Goal: Task Accomplishment & Management: Manage account settings

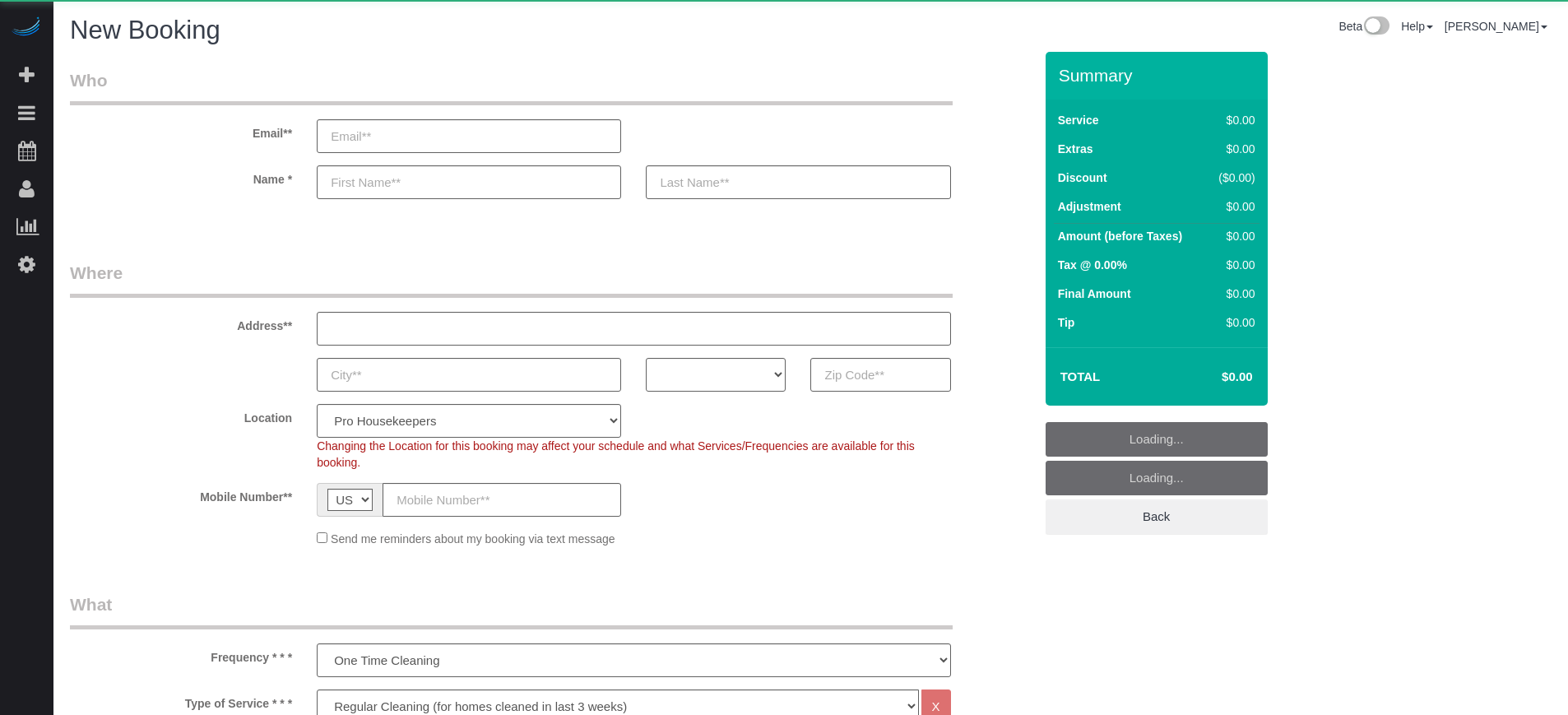
select select "4"
select select "number:9"
select select "object:1211"
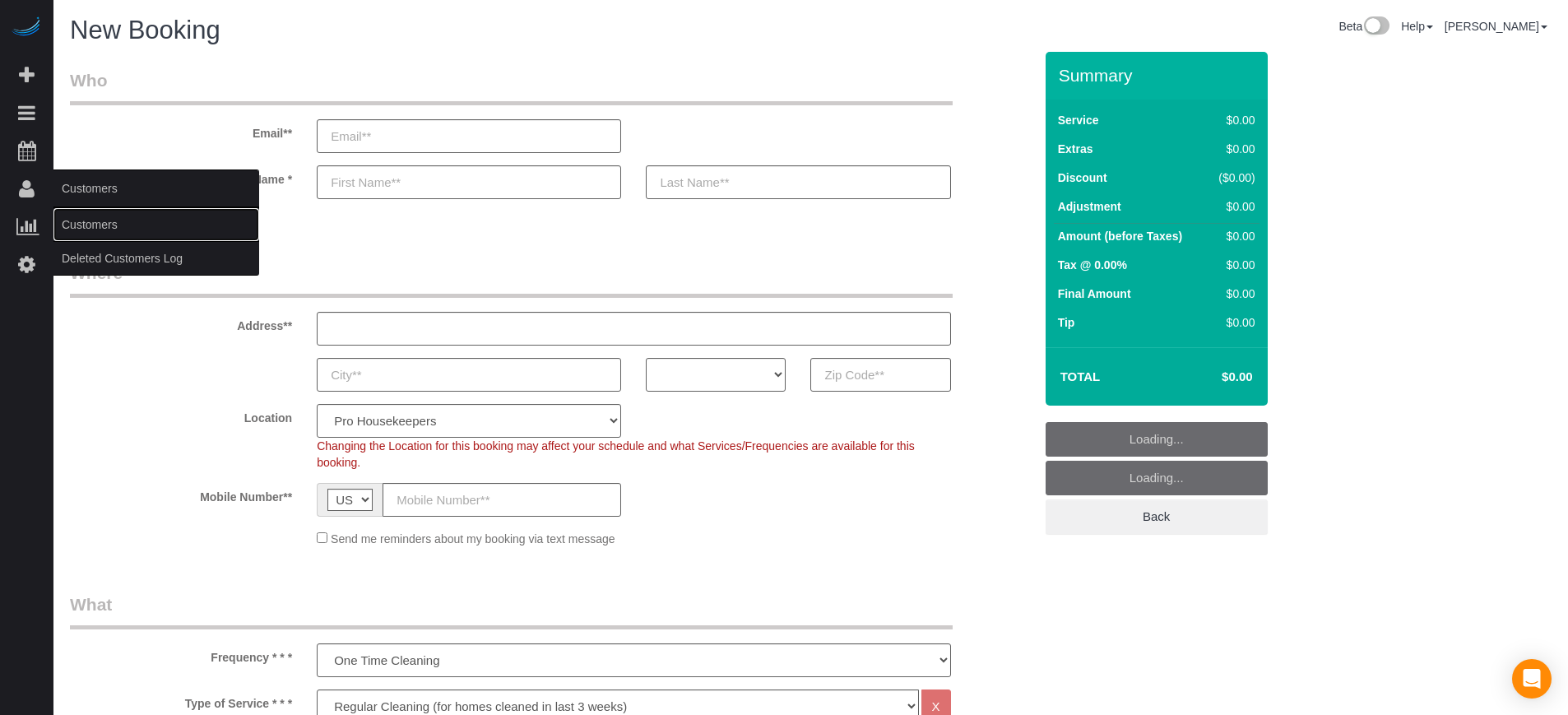
click at [78, 215] on link "Customers" at bounding box center [156, 225] width 206 height 33
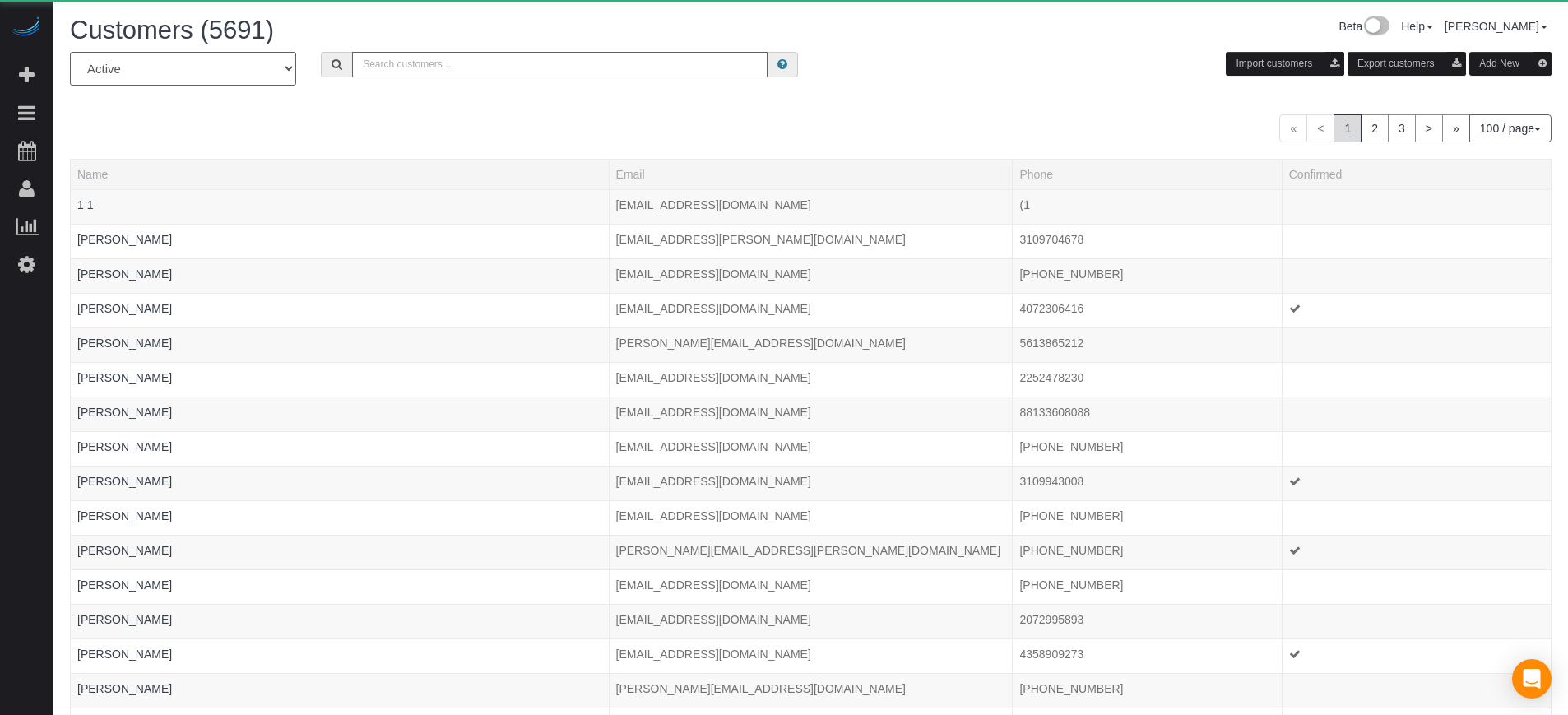
click at [428, 62] on input "text" at bounding box center [559, 64] width 415 height 26
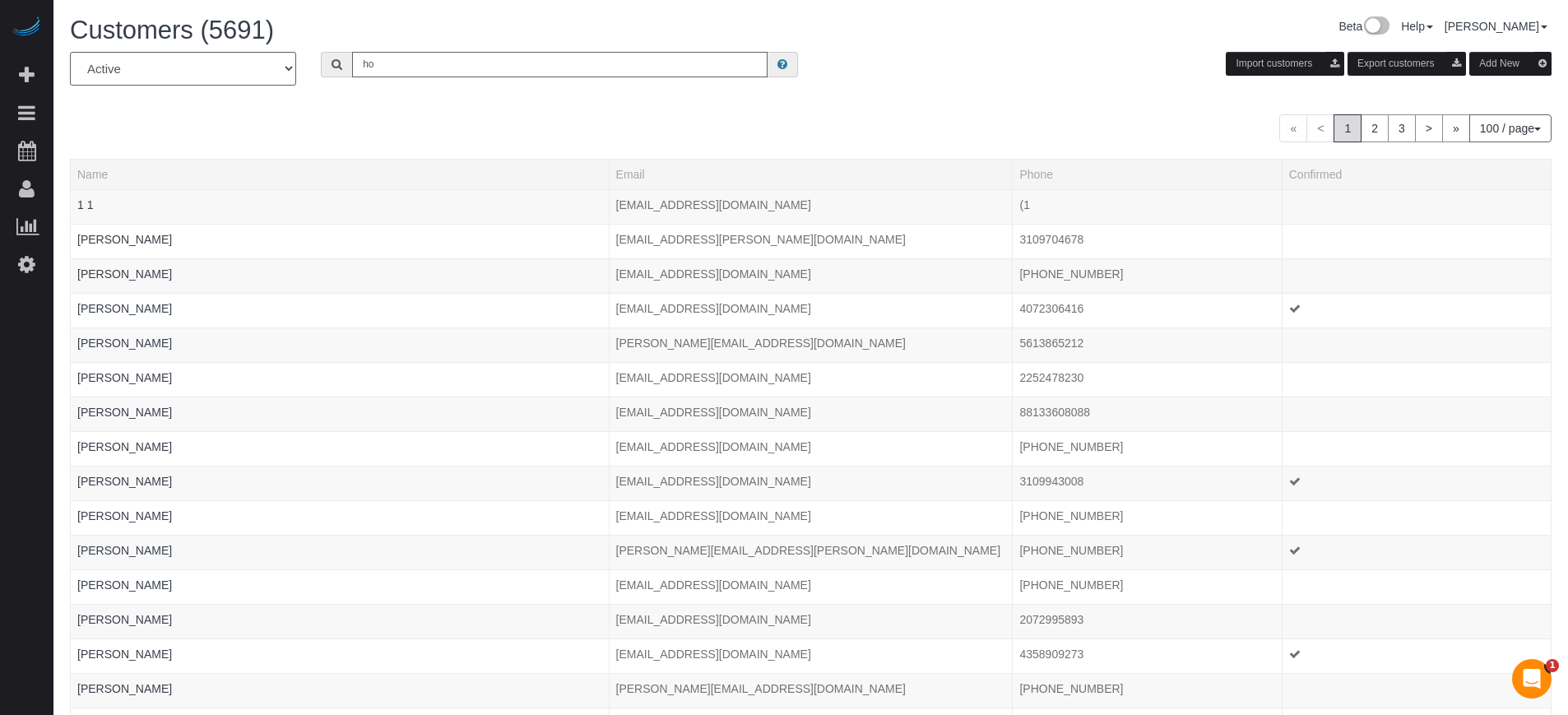
type input "h"
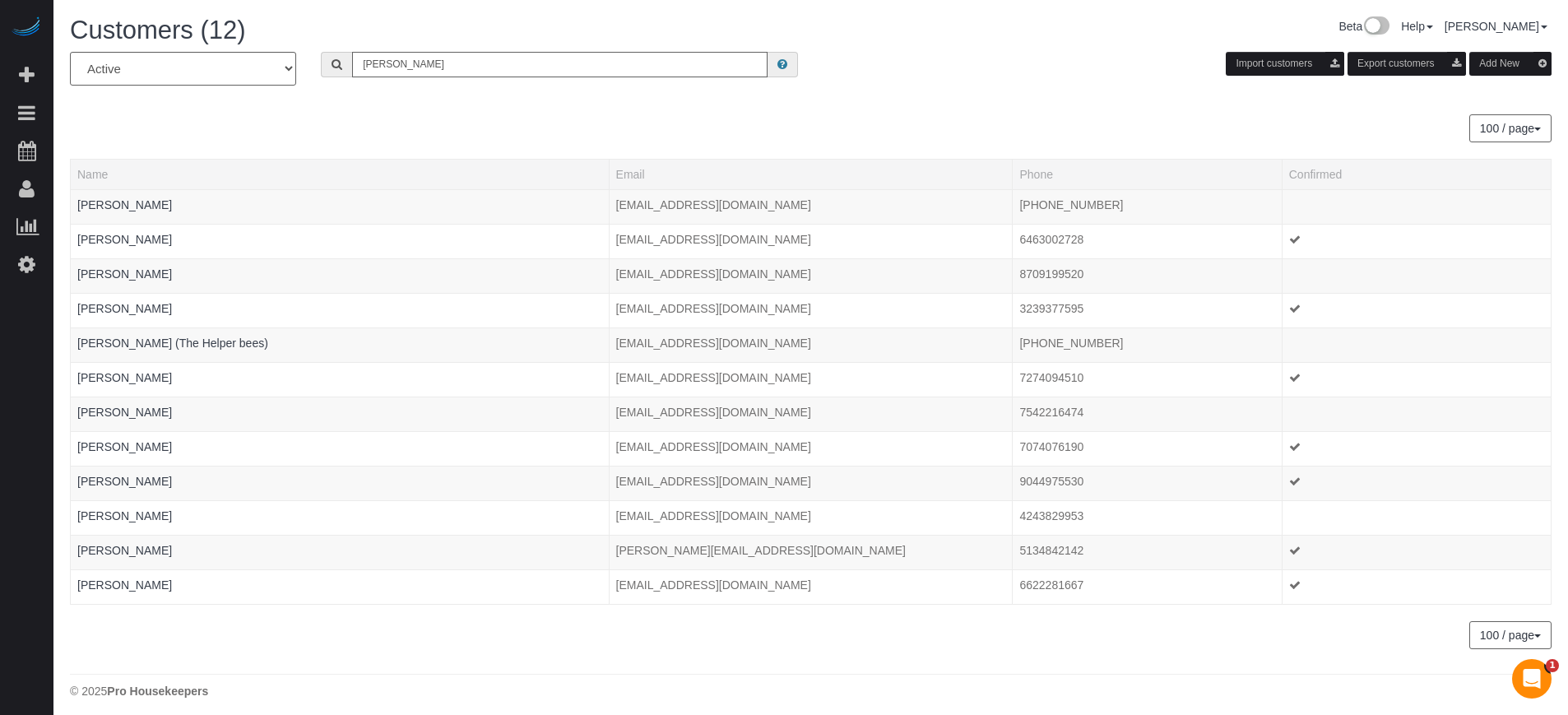
click at [421, 56] on input "[PERSON_NAME]" at bounding box center [559, 64] width 415 height 26
paste input "3524240722"
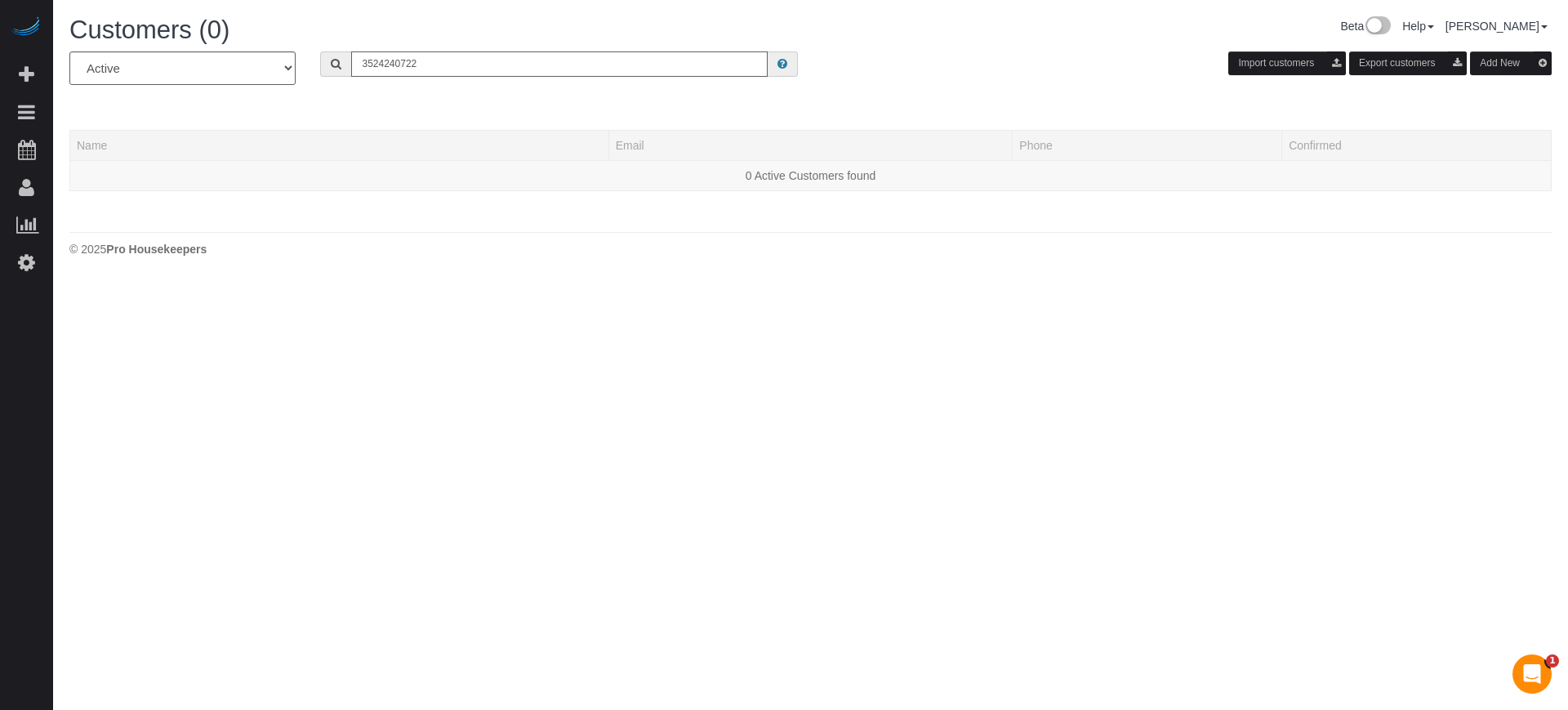
click at [418, 56] on input "3524240722" at bounding box center [559, 64] width 416 height 25
type input "elsa elena"
click at [1502, 251] on div "© 2025 Pro Housekeepers" at bounding box center [811, 249] width 1483 height 16
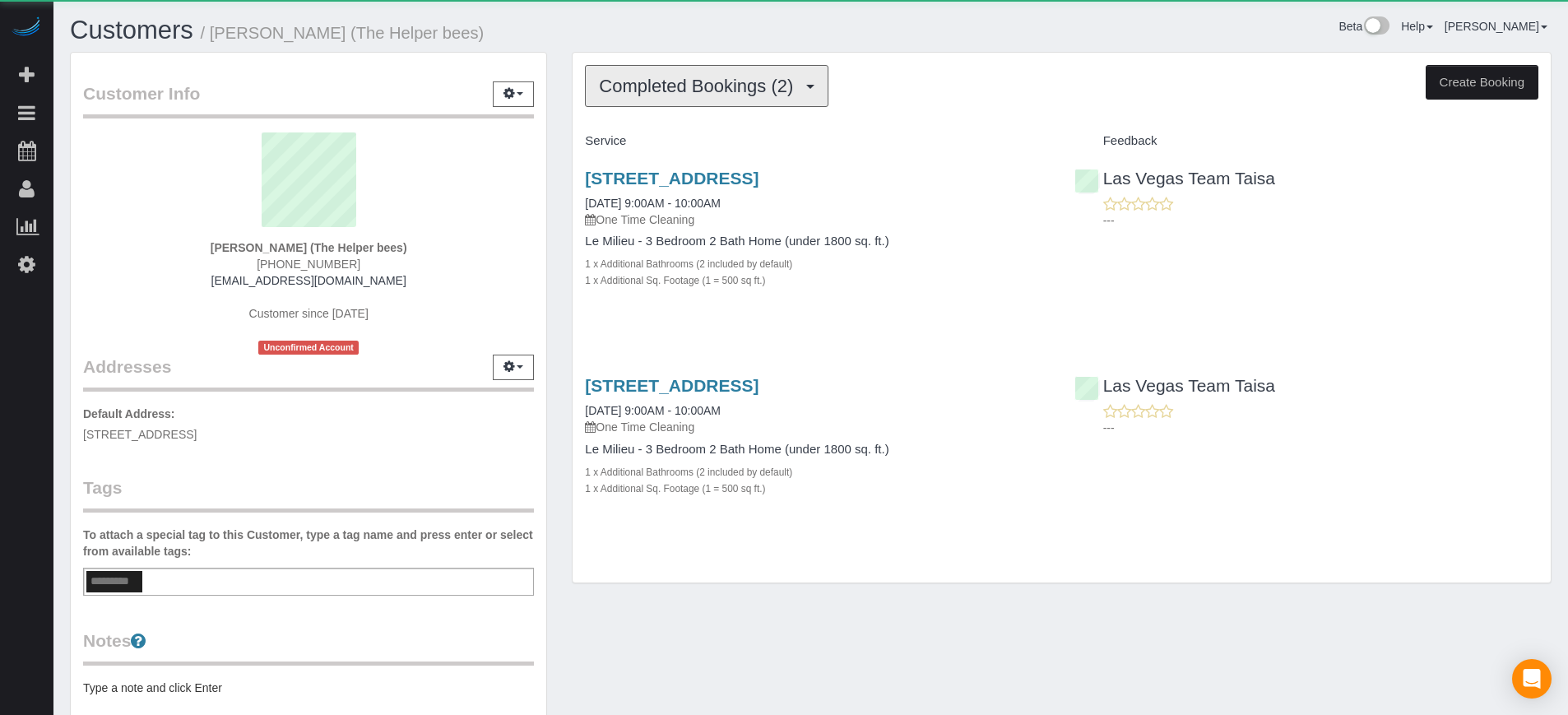
click at [711, 99] on button "Completed Bookings (2)" at bounding box center [706, 86] width 244 height 42
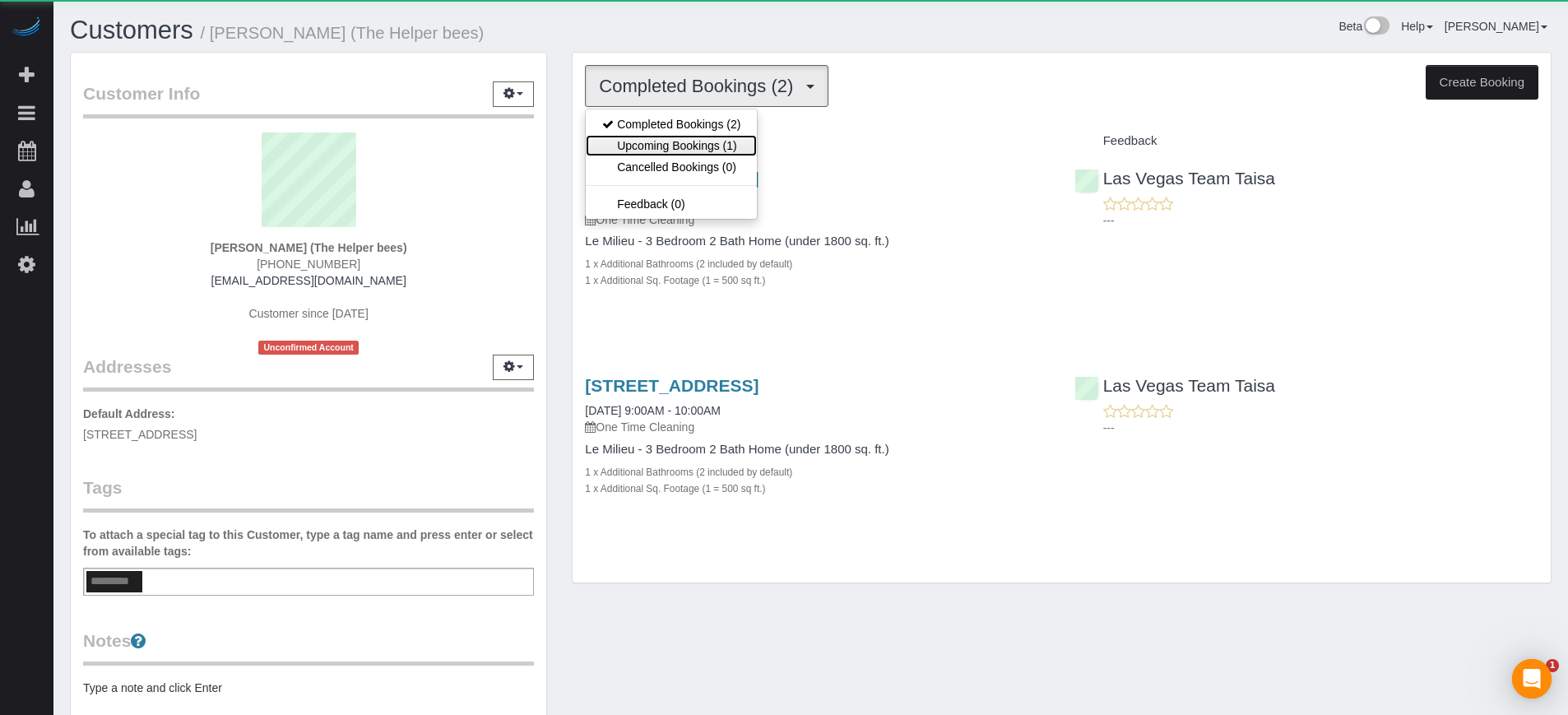
click at [697, 139] on link "Upcoming Bookings (1)" at bounding box center [670, 145] width 171 height 21
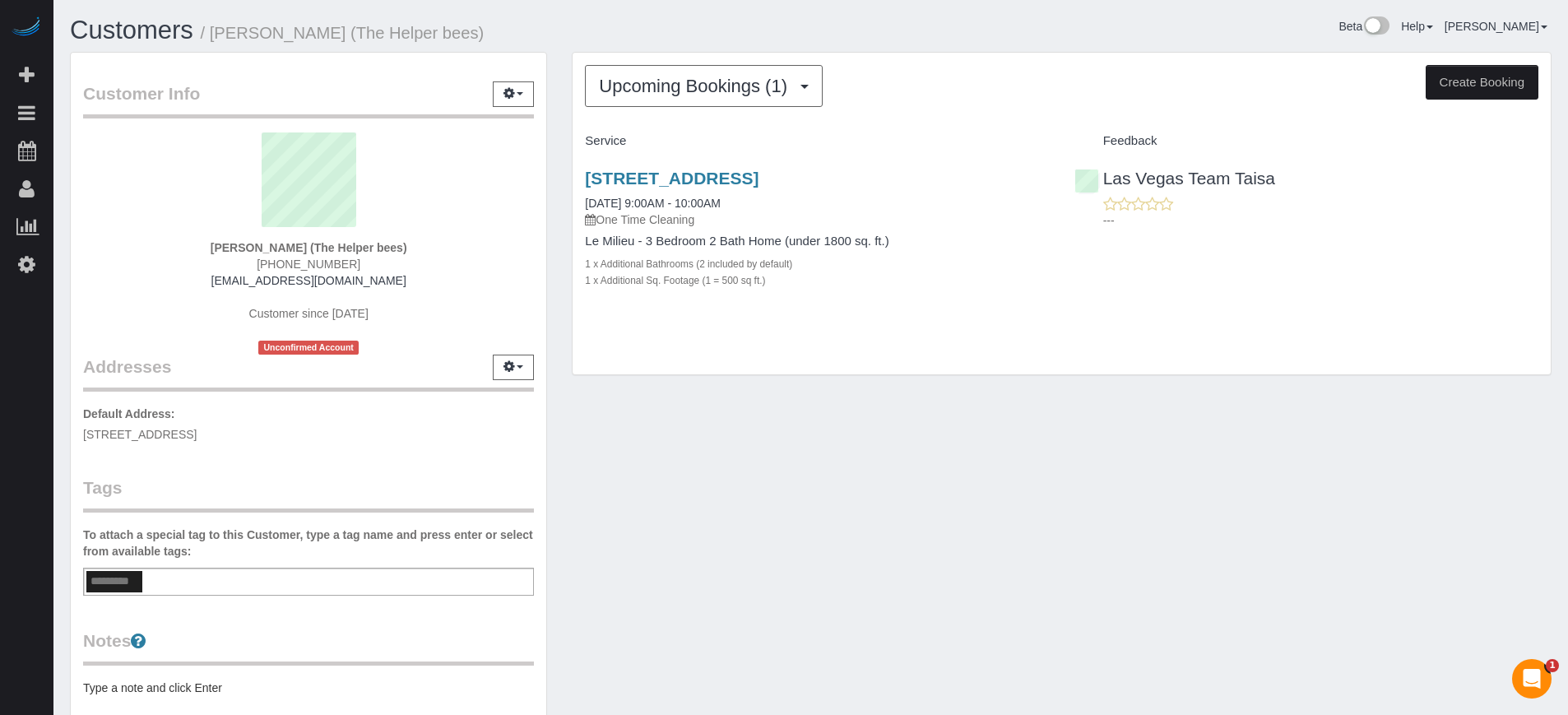
click at [562, 196] on div "Upcoming Bookings (1) Completed Bookings (2) Upcoming Bookings (1) Cancelled Bo…" at bounding box center [1062, 222] width 1005 height 341
click at [822, 511] on div "Customer Info Edit Contact Info Send Message Email Preferences Special Sales Ta…" at bounding box center [811, 457] width 1506 height 812
click at [1527, 429] on div "Customer Info Edit Contact Info Send Message Email Preferences Special Sales Ta…" at bounding box center [811, 457] width 1506 height 812
click at [1514, 535] on div "Customer Info Edit Contact Info Send Message Email Preferences Special Sales Ta…" at bounding box center [811, 457] width 1506 height 812
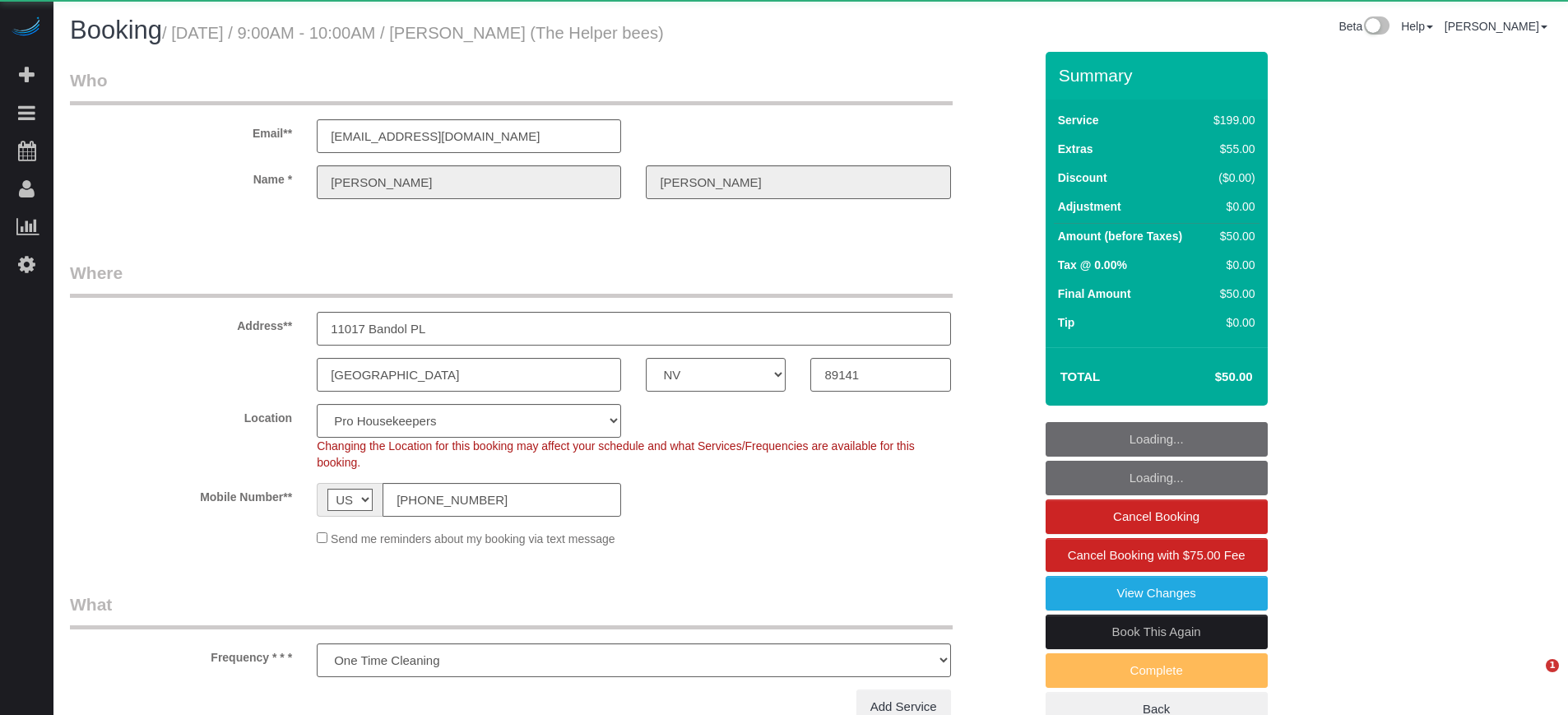
select select "NV"
select select "number:9"
select select "object:1282"
select select "4"
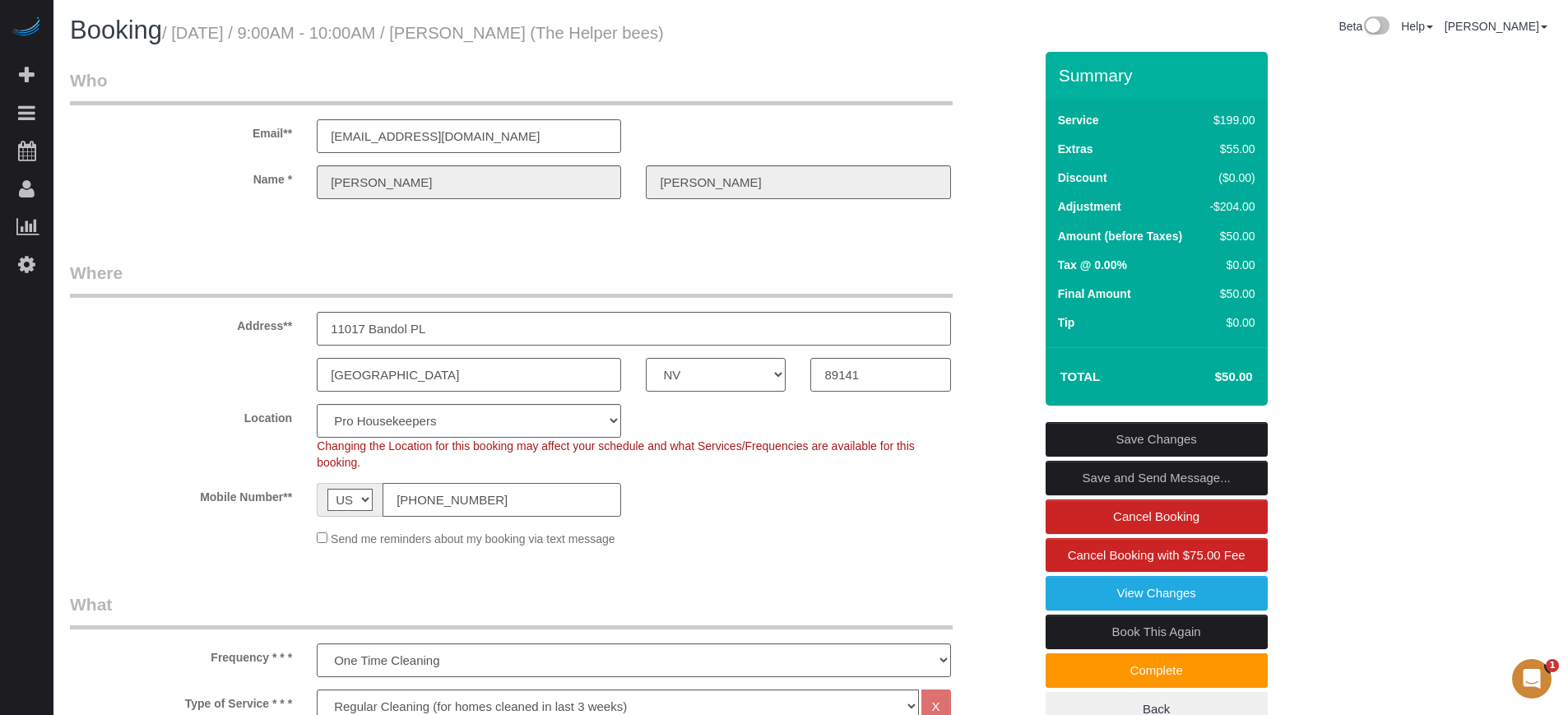
click at [487, 495] on input "[PHONE_NUMBER]" at bounding box center [501, 500] width 239 height 34
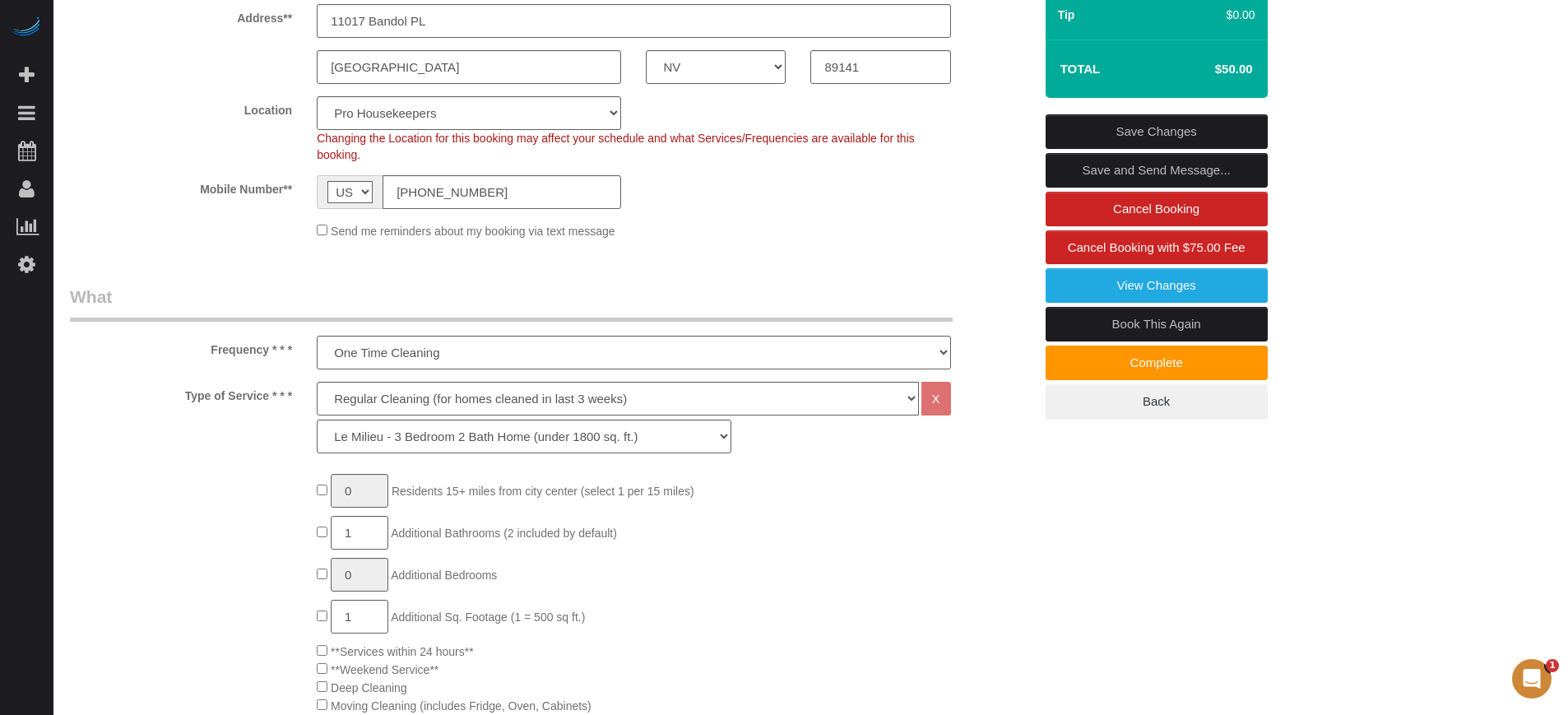
scroll to position [309, 0]
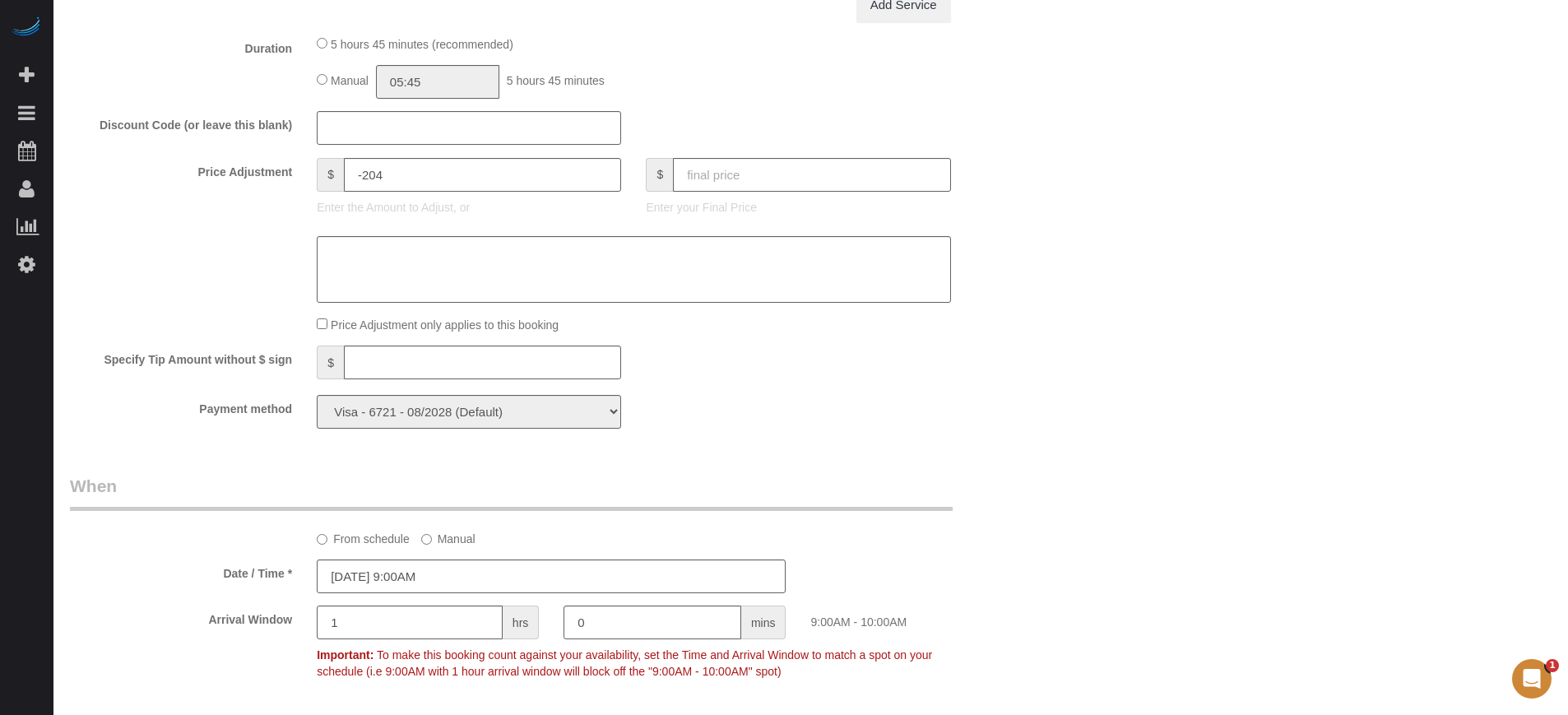
scroll to position [2869, 0]
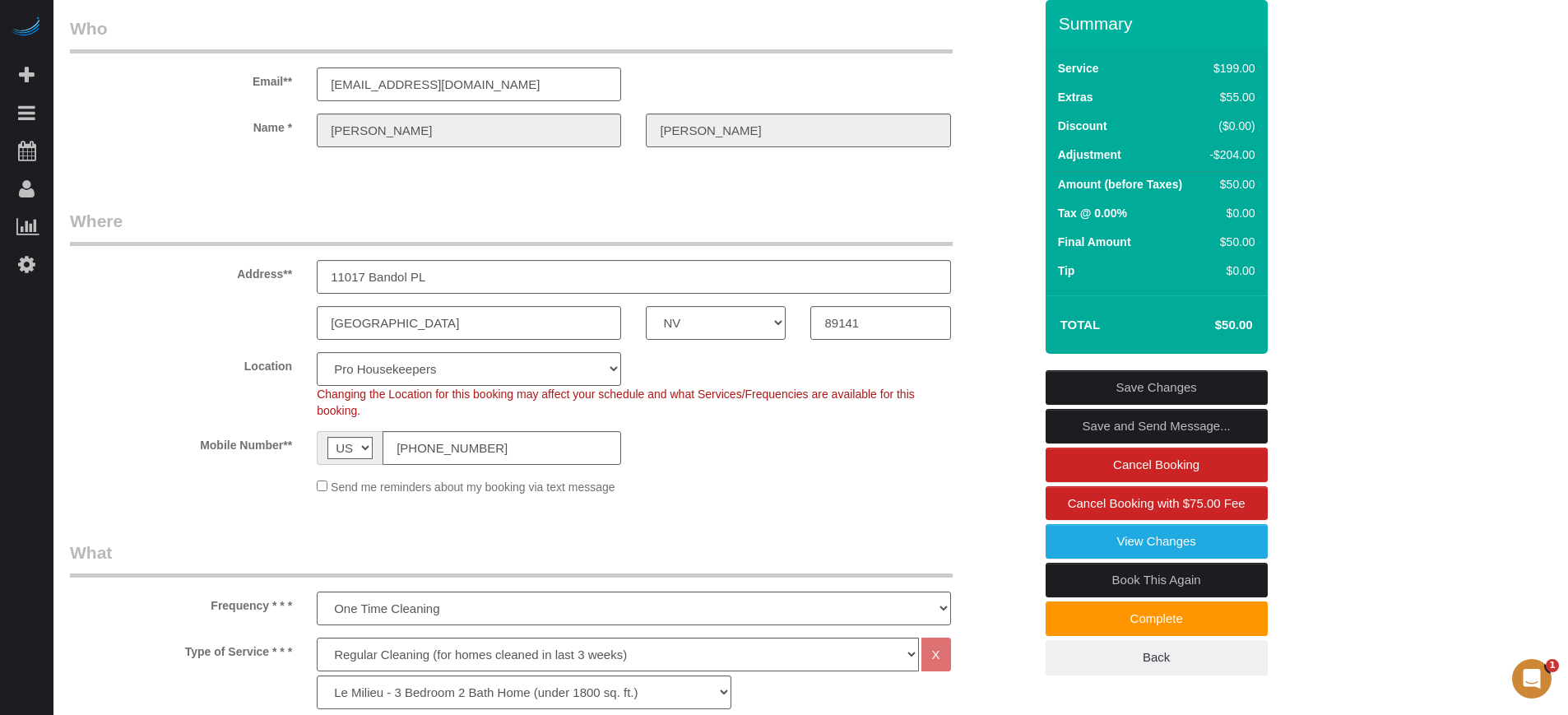
scroll to position [44, 0]
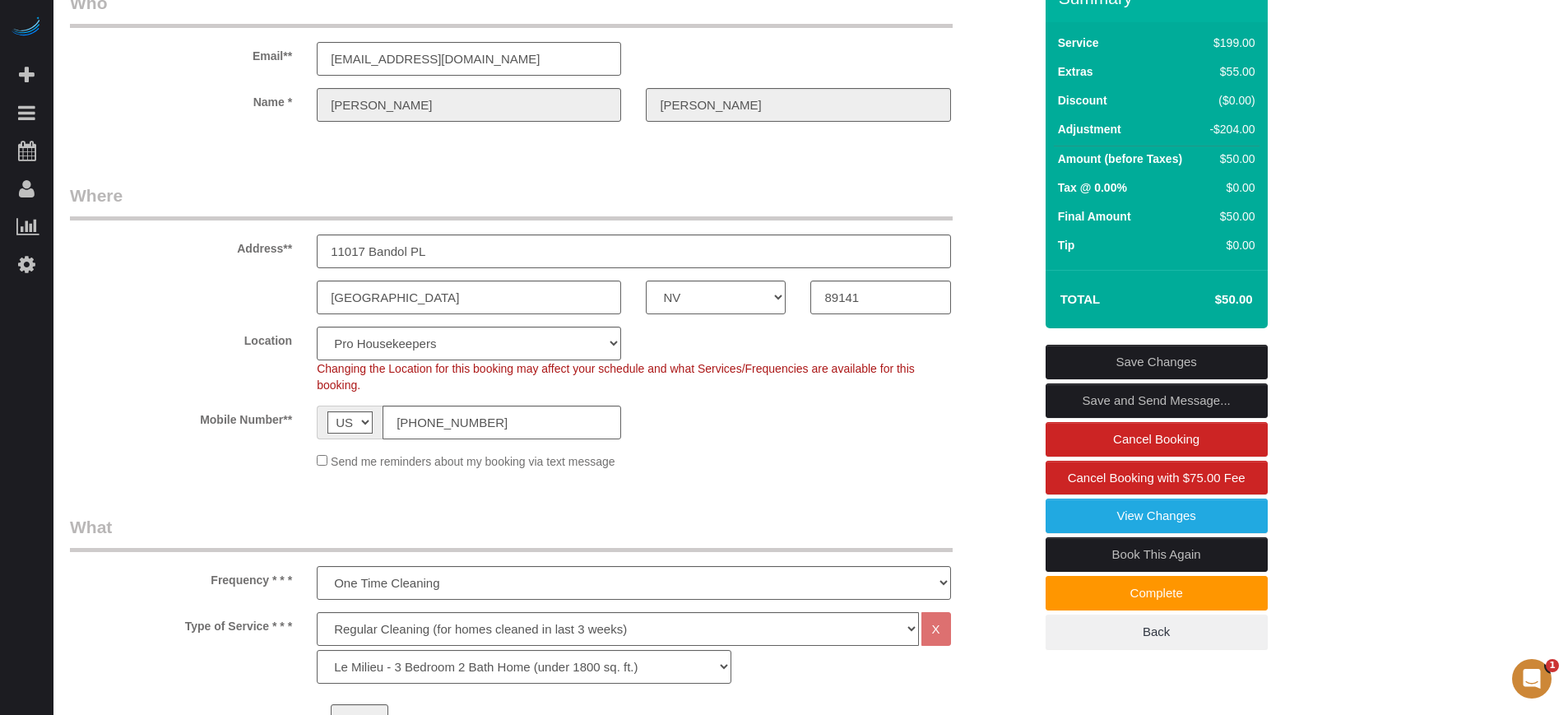
scroll to position [0, 0]
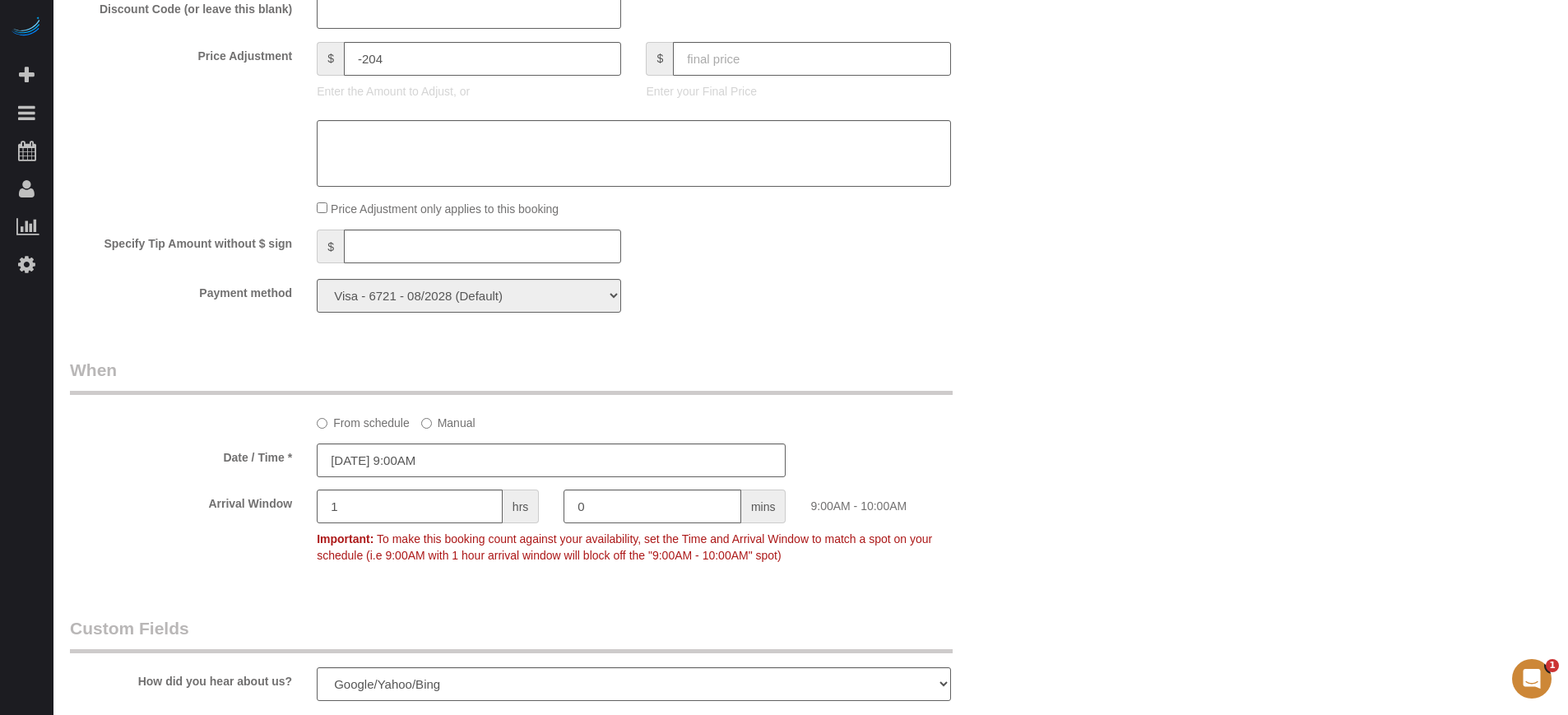
scroll to position [1886, 0]
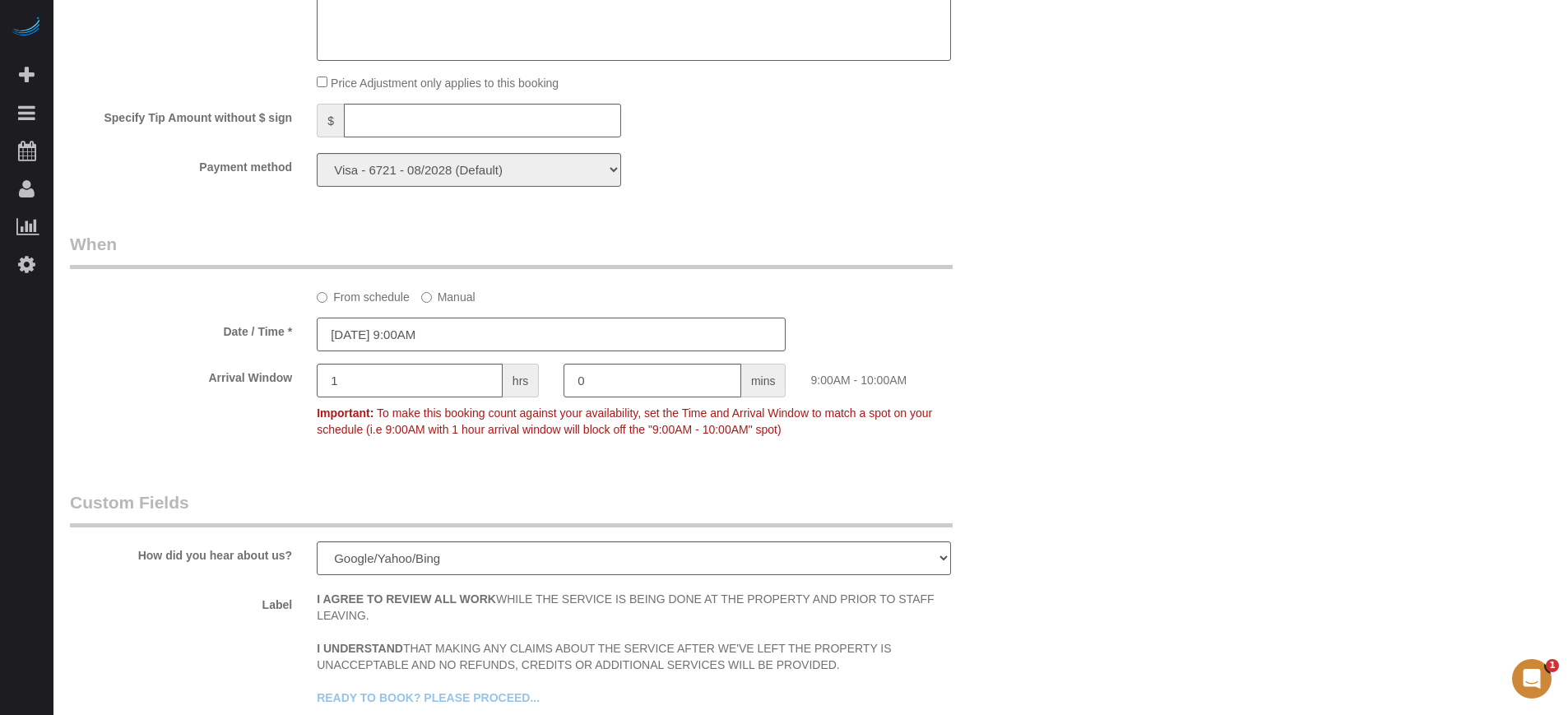
click at [414, 332] on input "[DATE] 9:00AM" at bounding box center [552, 334] width 469 height 34
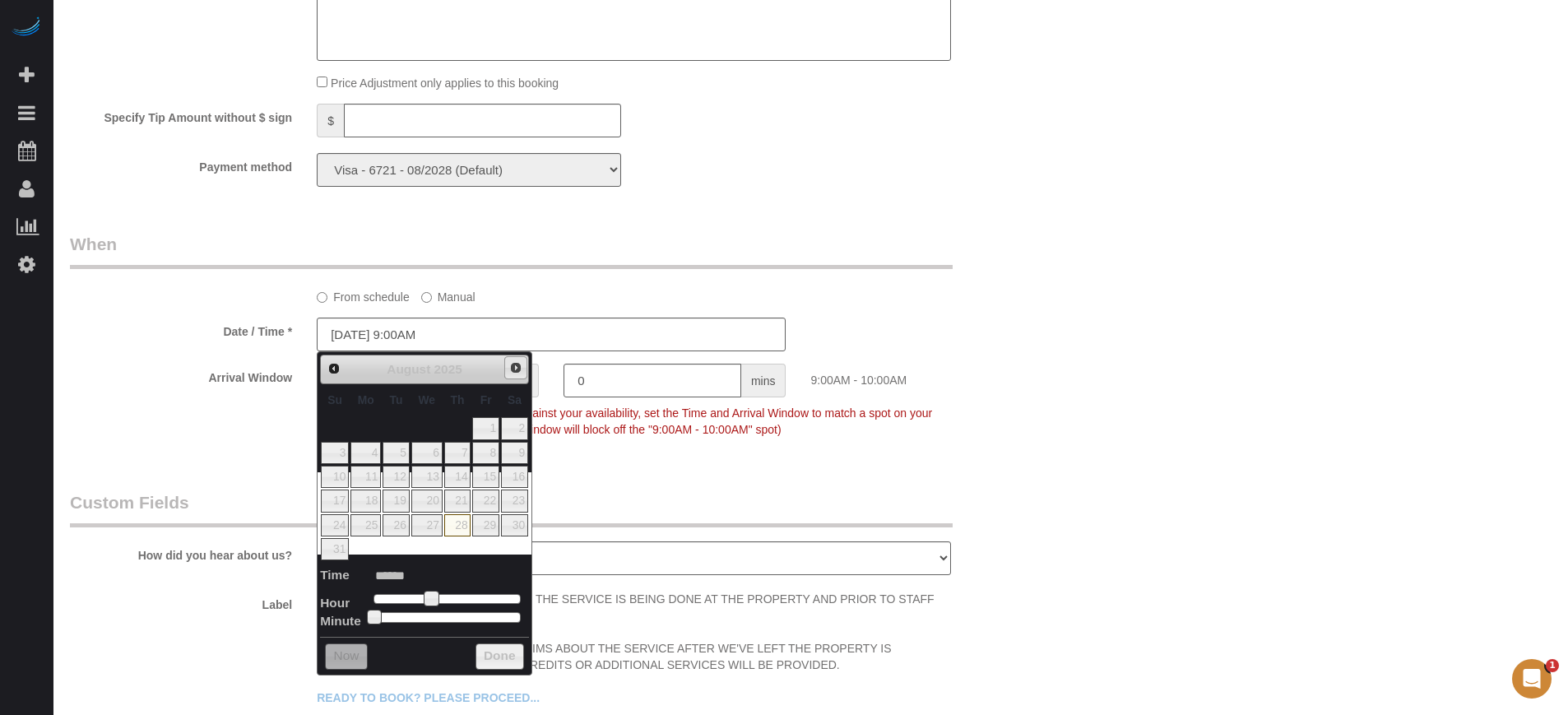
click at [507, 369] on link "Next" at bounding box center [516, 367] width 23 height 23
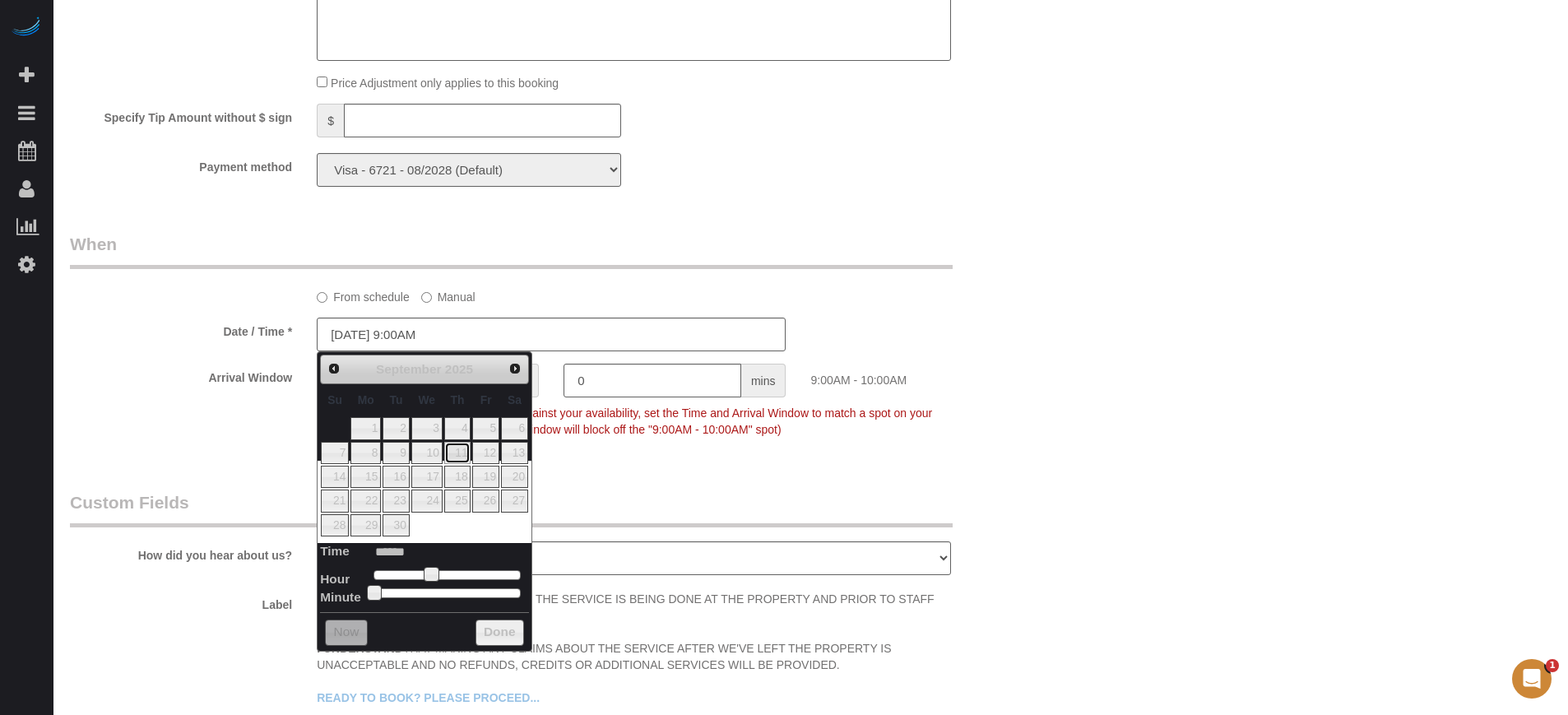
click at [467, 453] on link "11" at bounding box center [457, 452] width 27 height 22
type input "[DATE] 9:00AM"
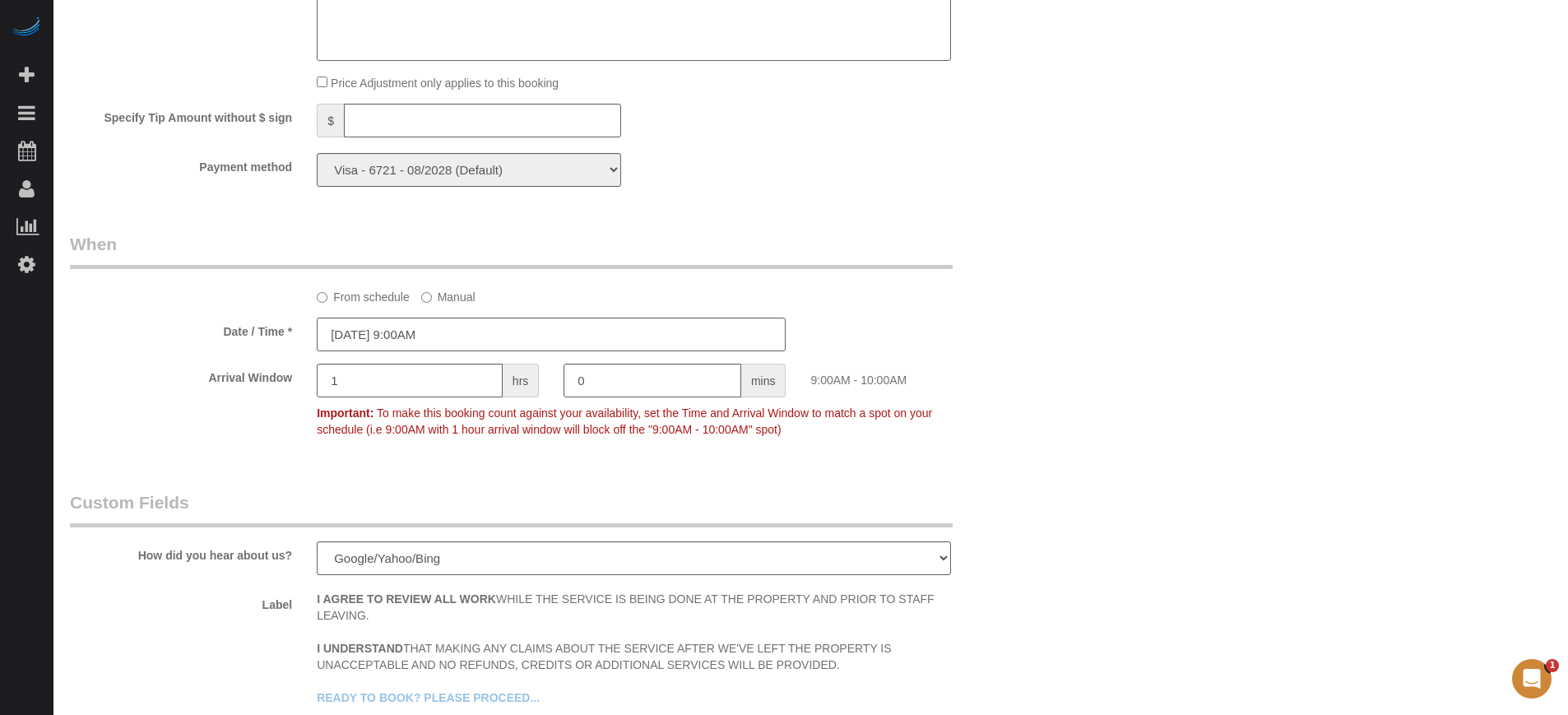
scroll to position [0, 0]
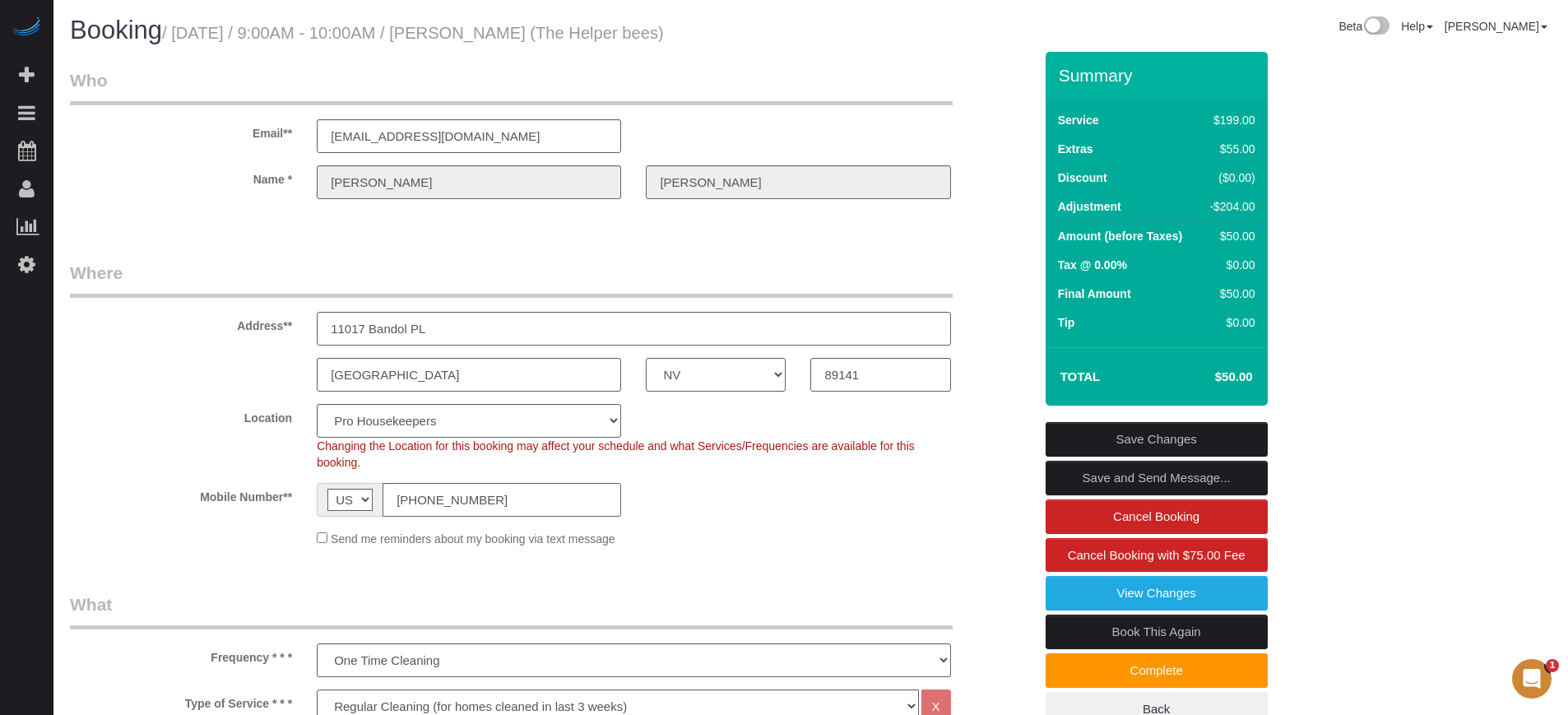
click at [1161, 433] on link "Save Changes" at bounding box center [1156, 439] width 222 height 35
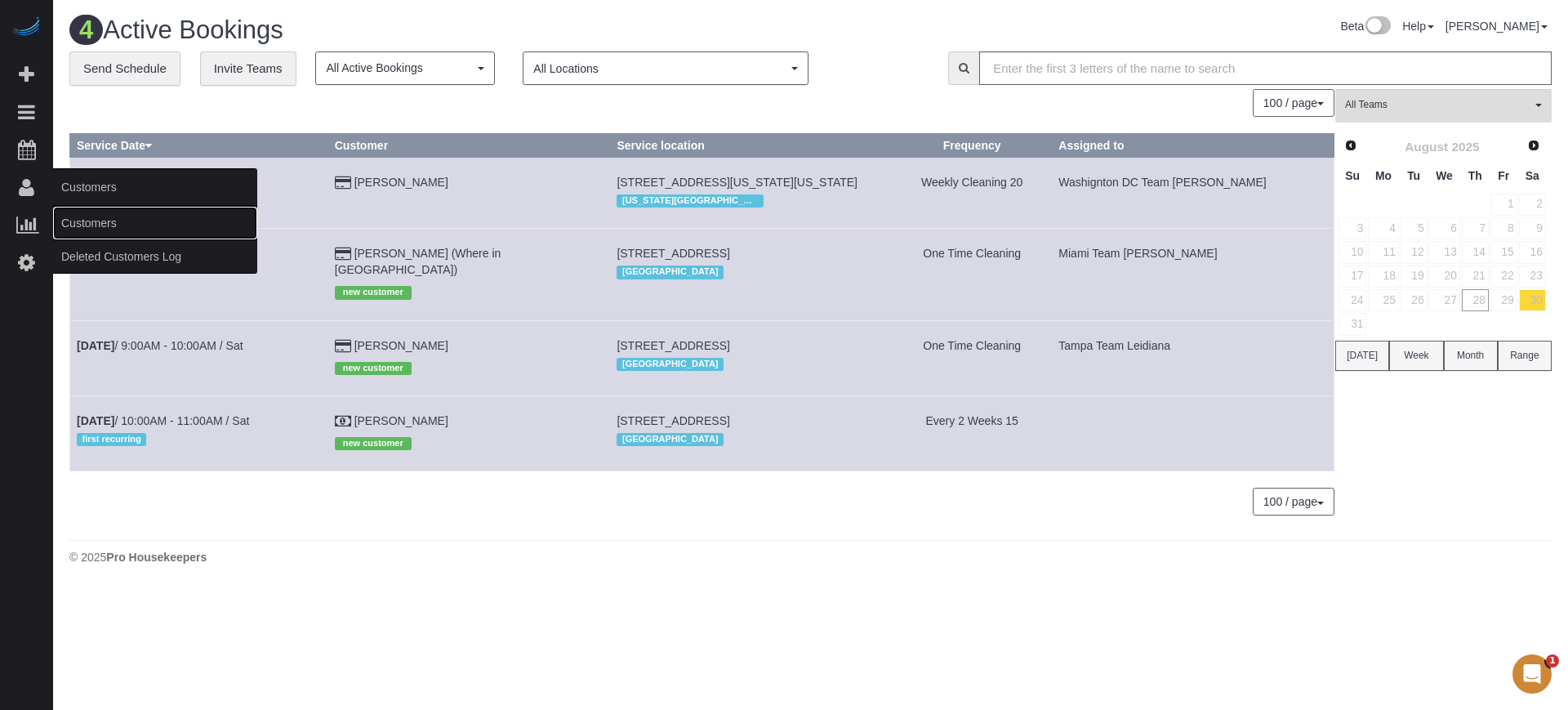
drag, startPoint x: 75, startPoint y: 216, endPoint x: 84, endPoint y: 215, distance: 9.1
click at [75, 216] on link "Customers" at bounding box center [155, 223] width 204 height 33
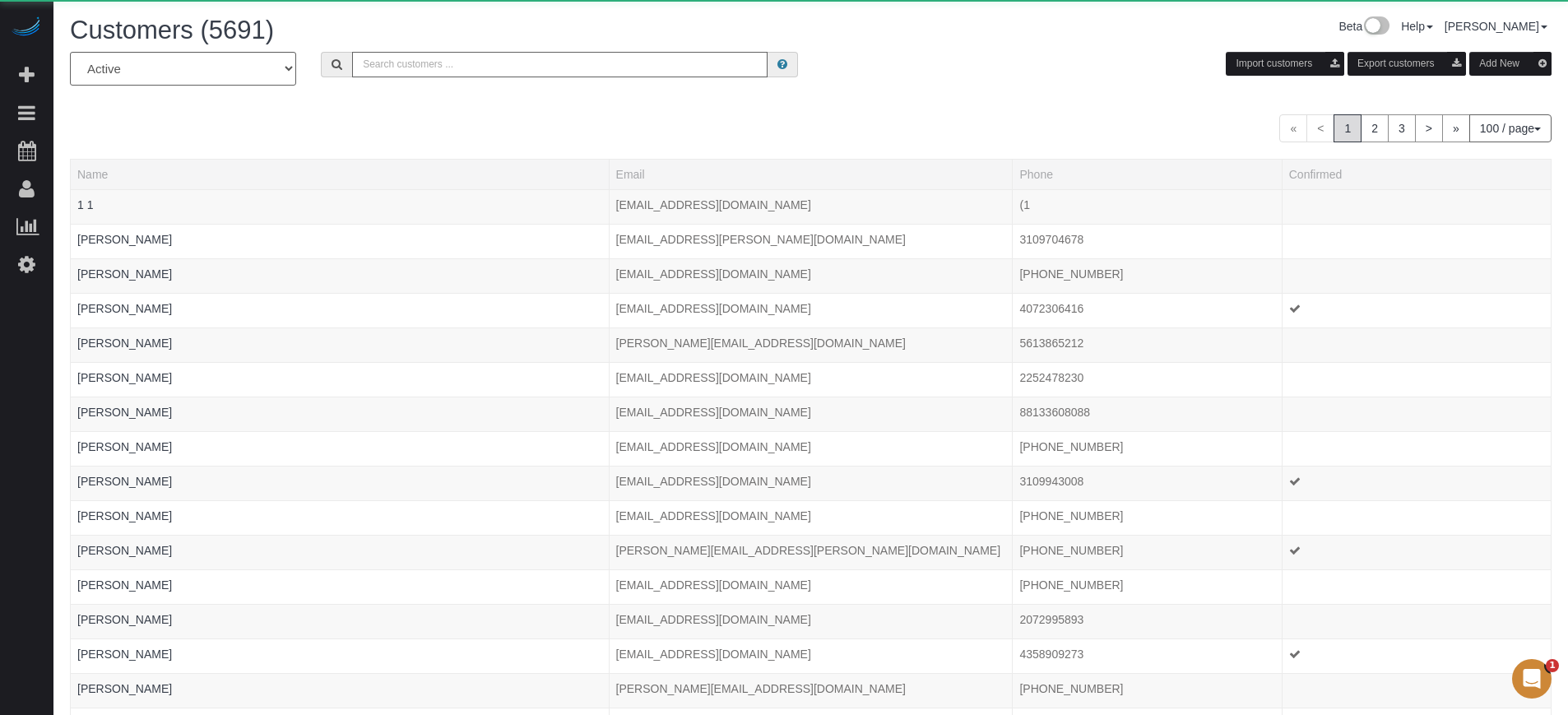
click at [526, 59] on input "text" at bounding box center [559, 64] width 415 height 26
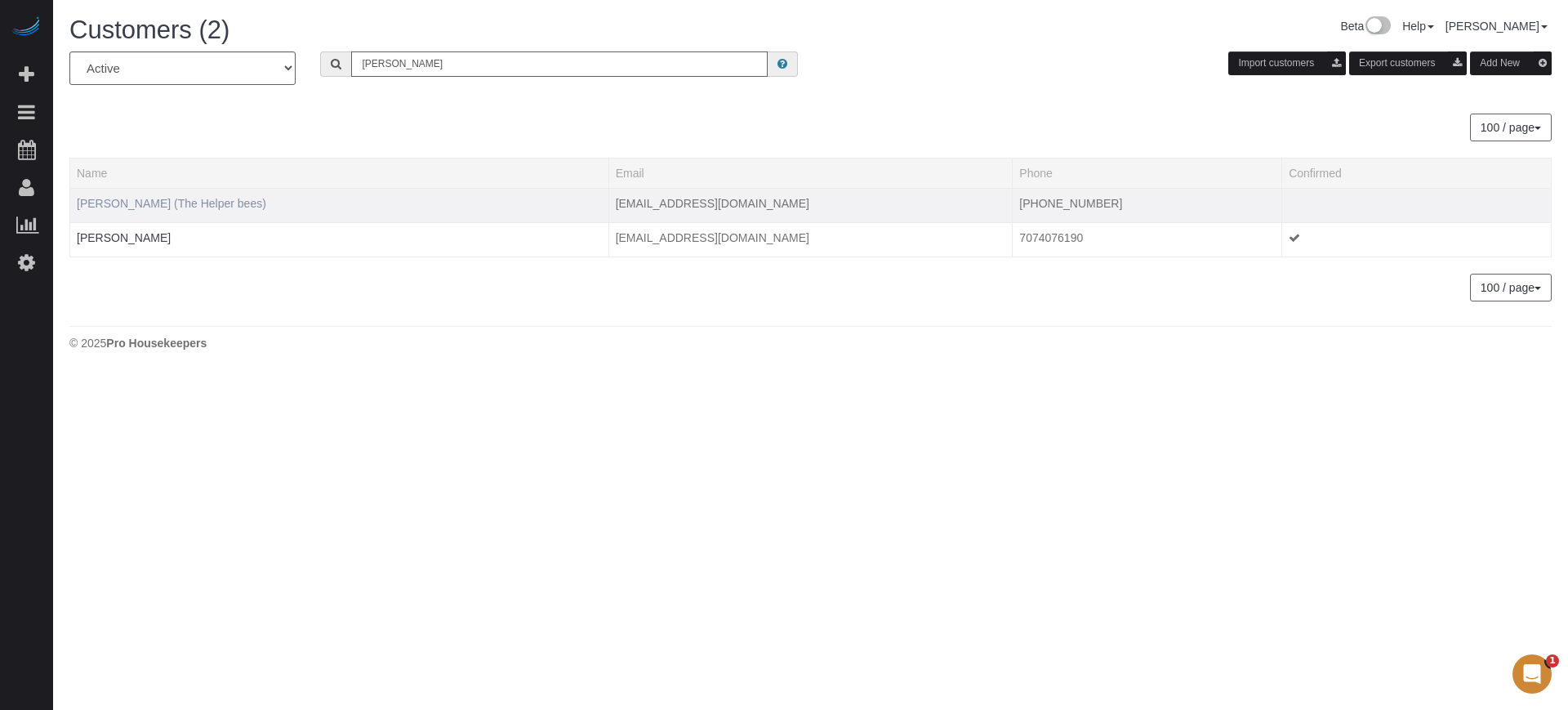
type input "[PERSON_NAME]"
click at [209, 203] on link "[PERSON_NAME] (The Helper bees)" at bounding box center [171, 203] width 189 height 13
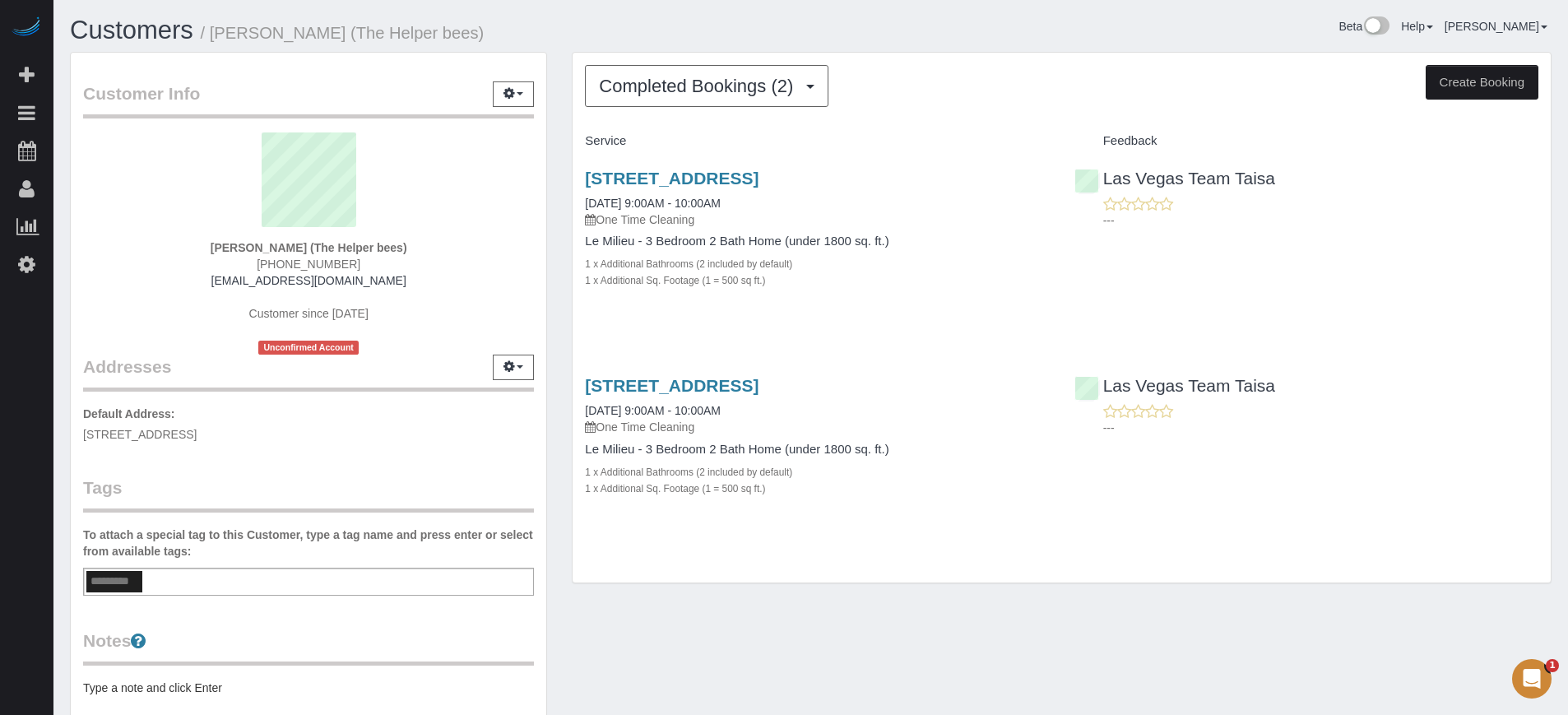
click at [652, 111] on div "Completed Bookings (2) Completed Bookings (2) Upcoming Bookings (1) Cancelled B…" at bounding box center [1062, 318] width 978 height 530
click at [657, 97] on button "Completed Bookings (2)" at bounding box center [706, 86] width 244 height 42
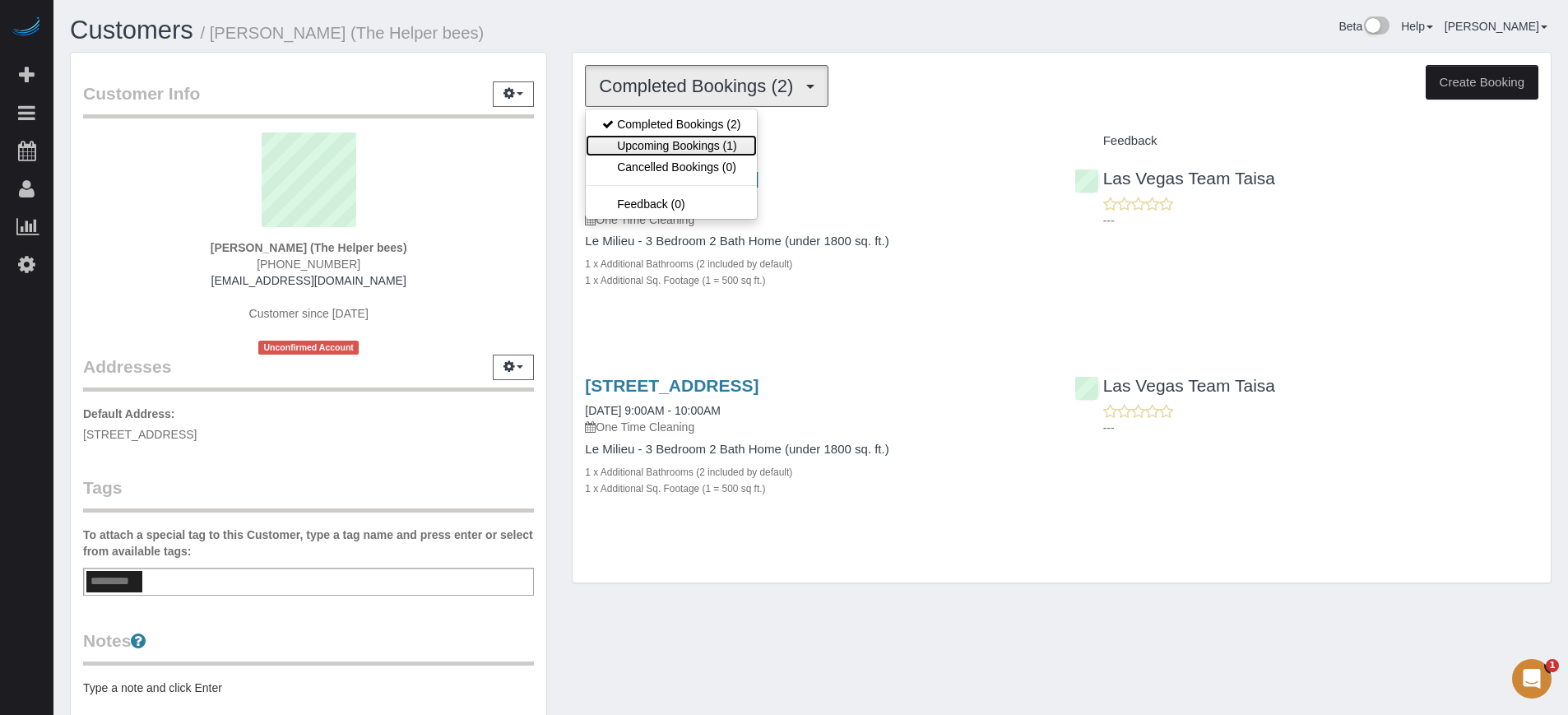
click at [681, 139] on link "Upcoming Bookings (1)" at bounding box center [670, 145] width 171 height 21
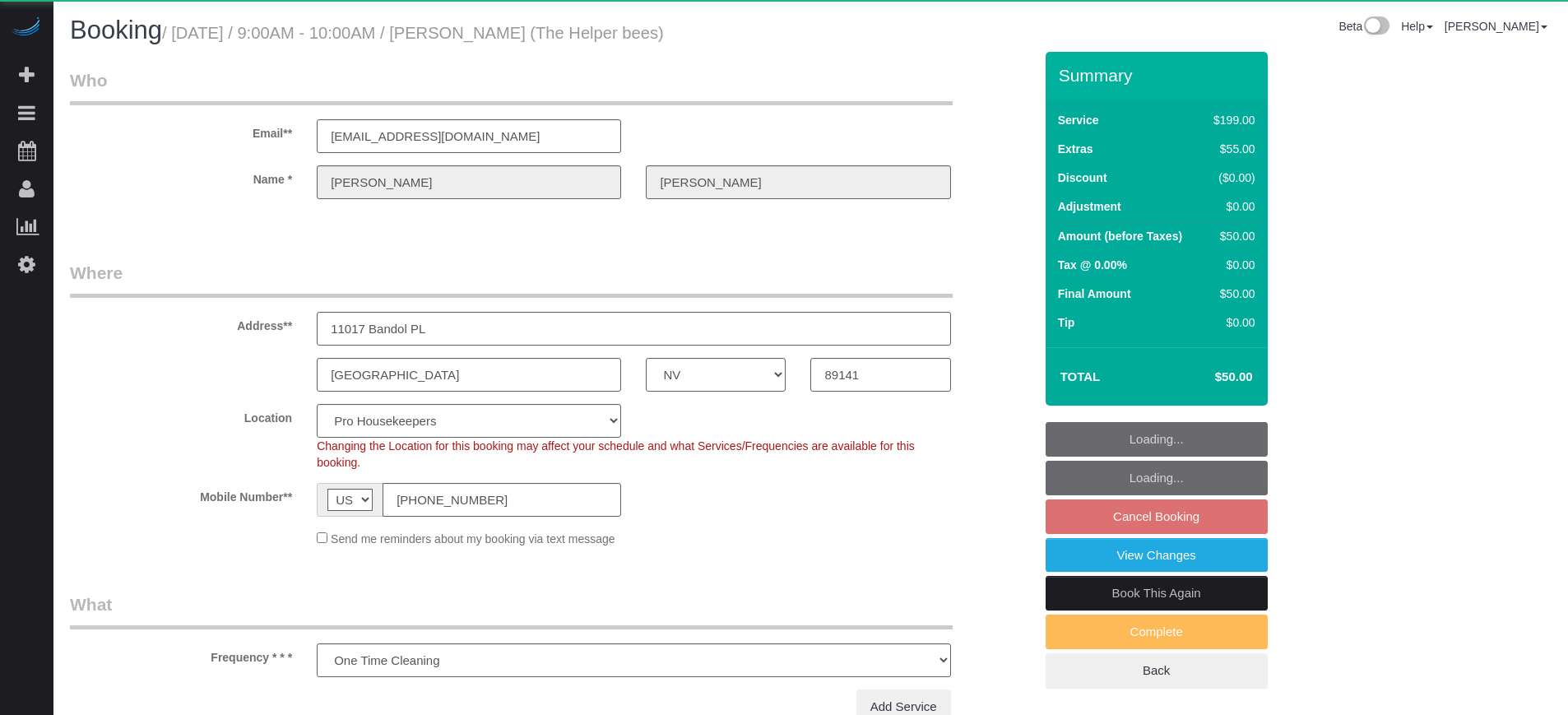
select select "NV"
select select "number:9"
select select "object:1149"
select select "string:fspay-06170906-52d6-4c18-819e-69543205673e"
select select "4"
